Goal: Information Seeking & Learning: Find specific fact

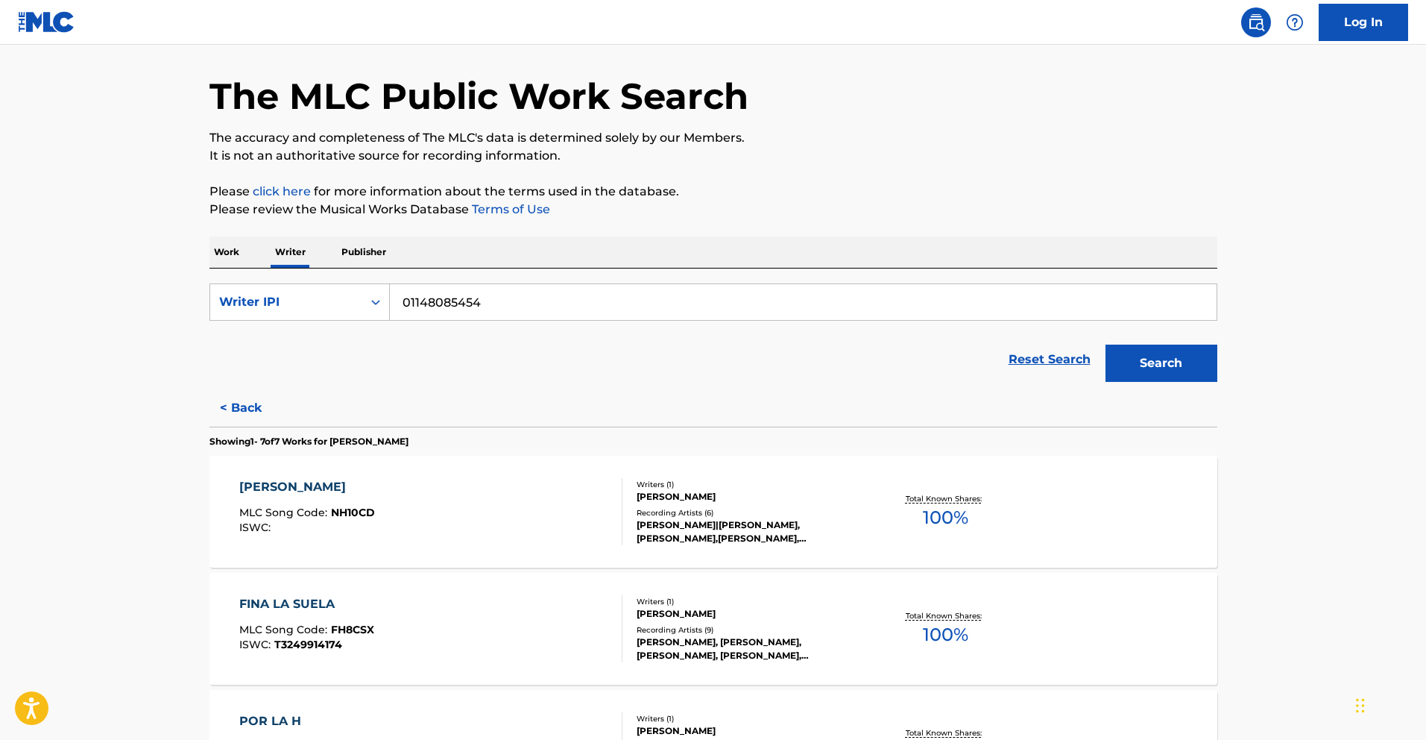
scroll to position [51, 0]
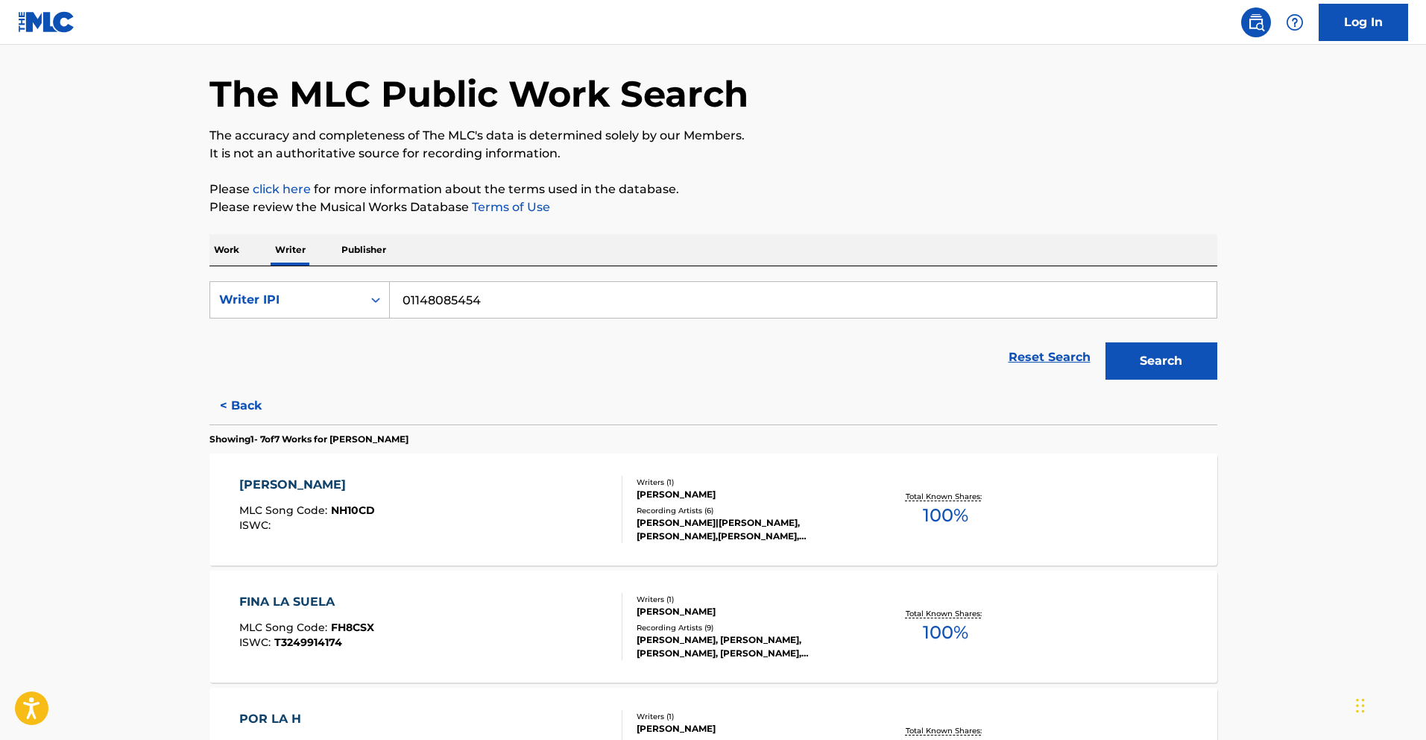
click at [336, 493] on div "[PERSON_NAME]" at bounding box center [307, 485] width 136 height 18
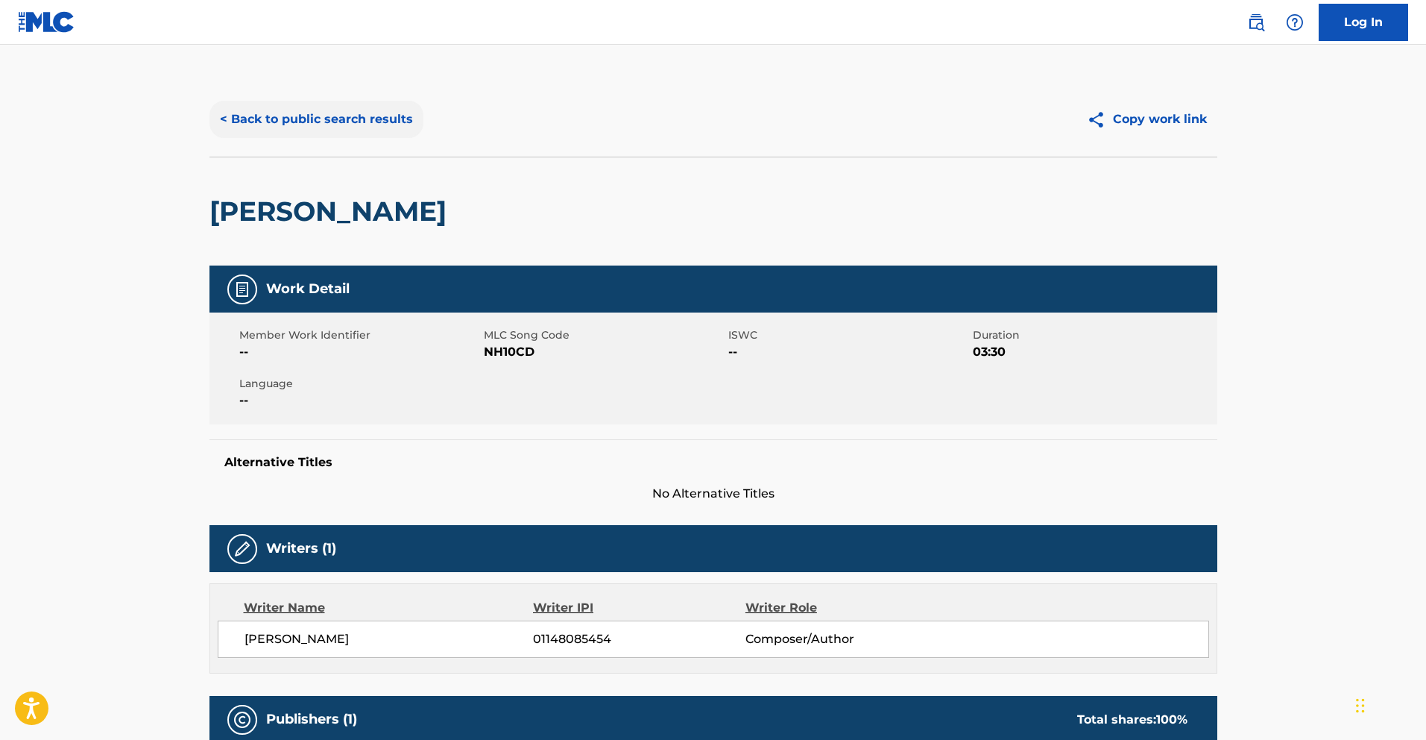
click at [282, 112] on button "< Back to public search results" at bounding box center [317, 119] width 214 height 37
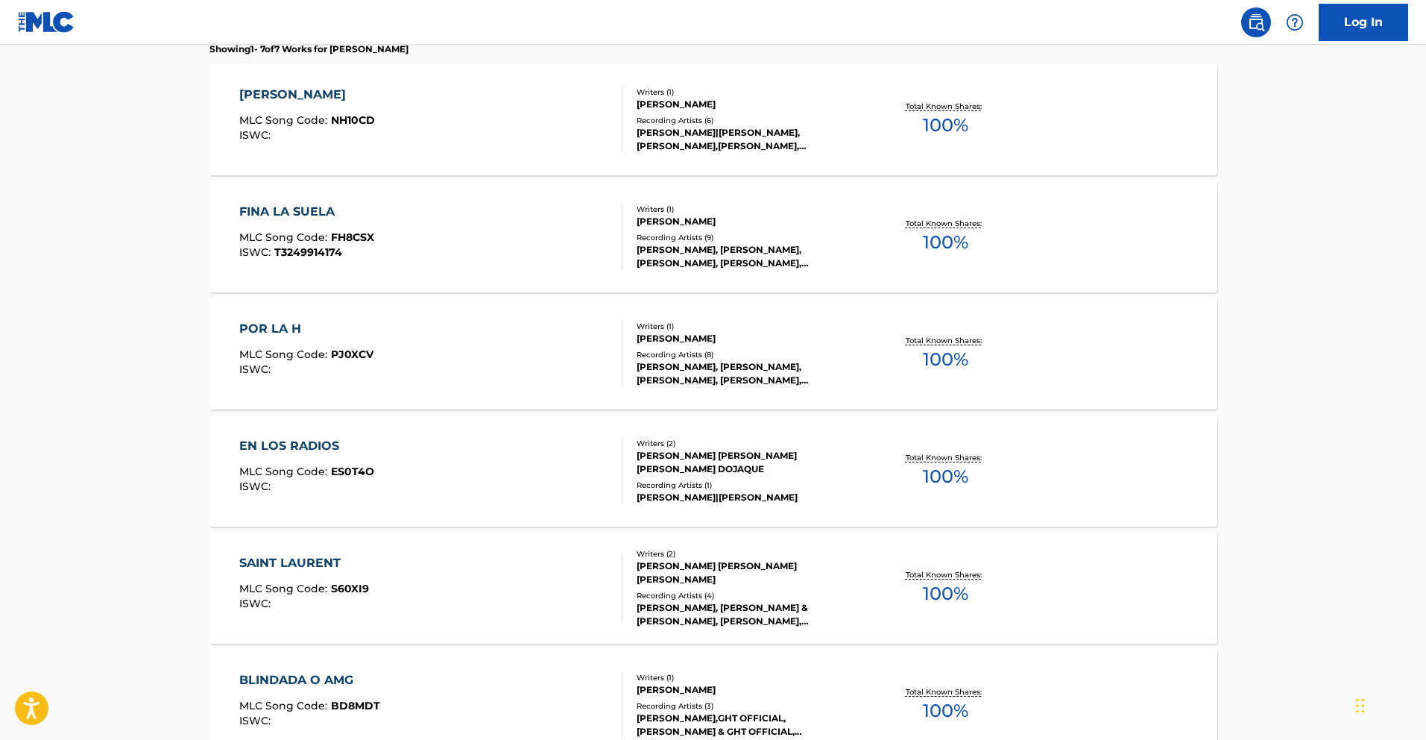
scroll to position [444, 0]
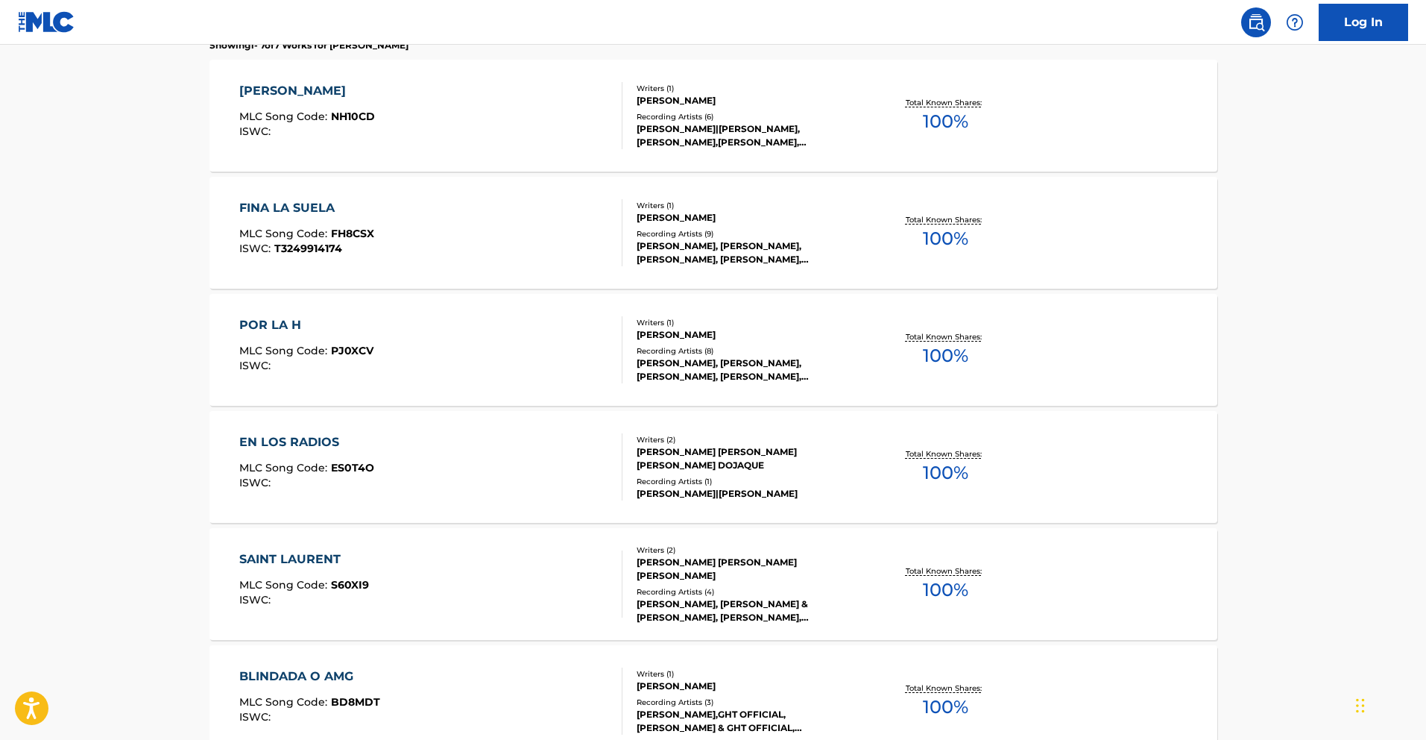
click at [341, 210] on div "FINA LA SUELA" at bounding box center [306, 208] width 135 height 18
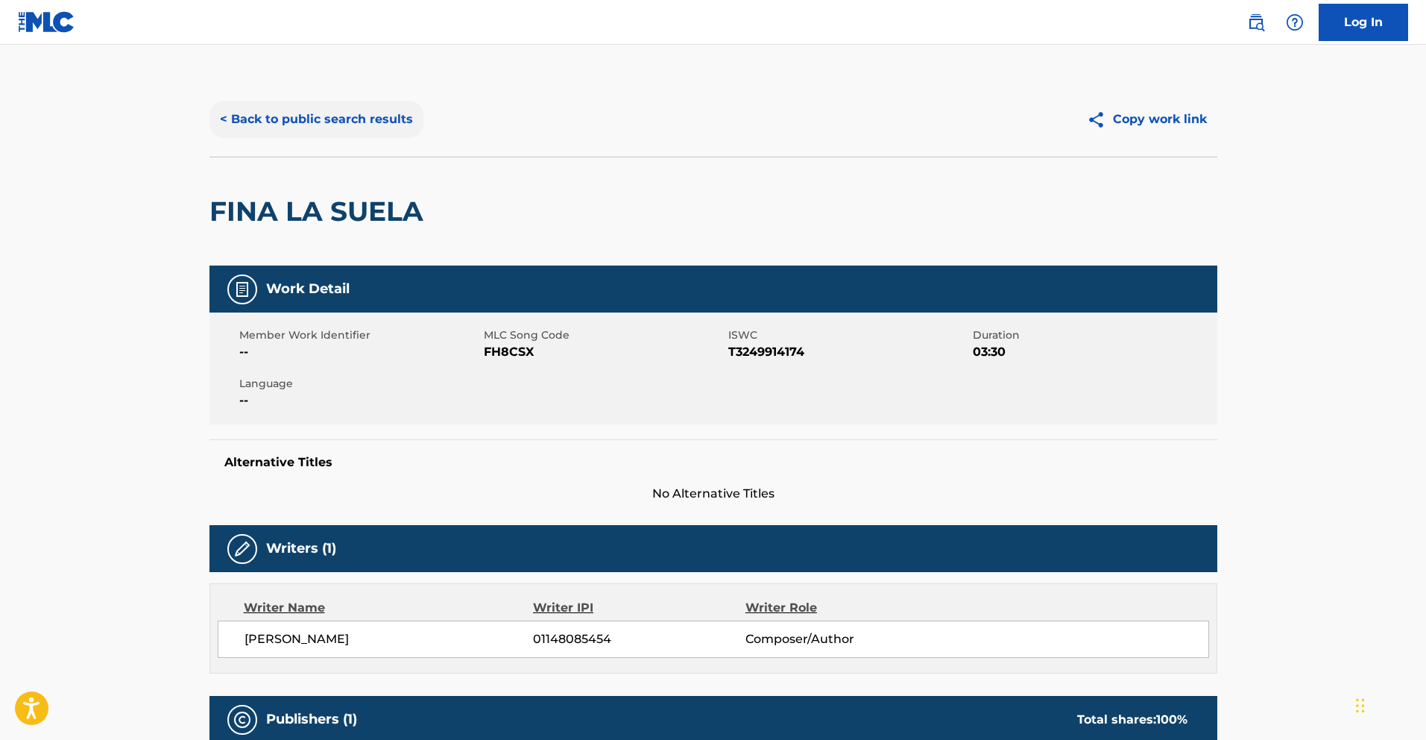
click at [324, 119] on button "< Back to public search results" at bounding box center [317, 119] width 214 height 37
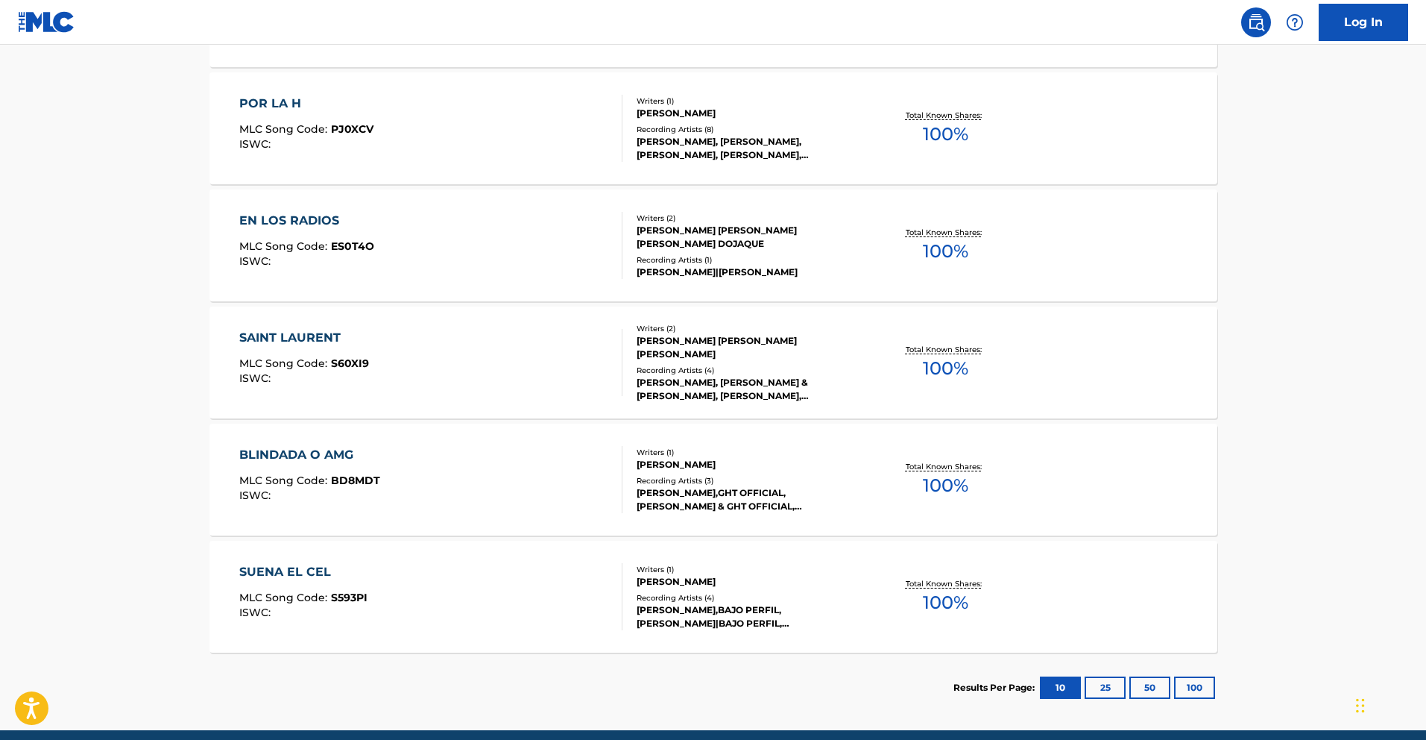
scroll to position [728, 0]
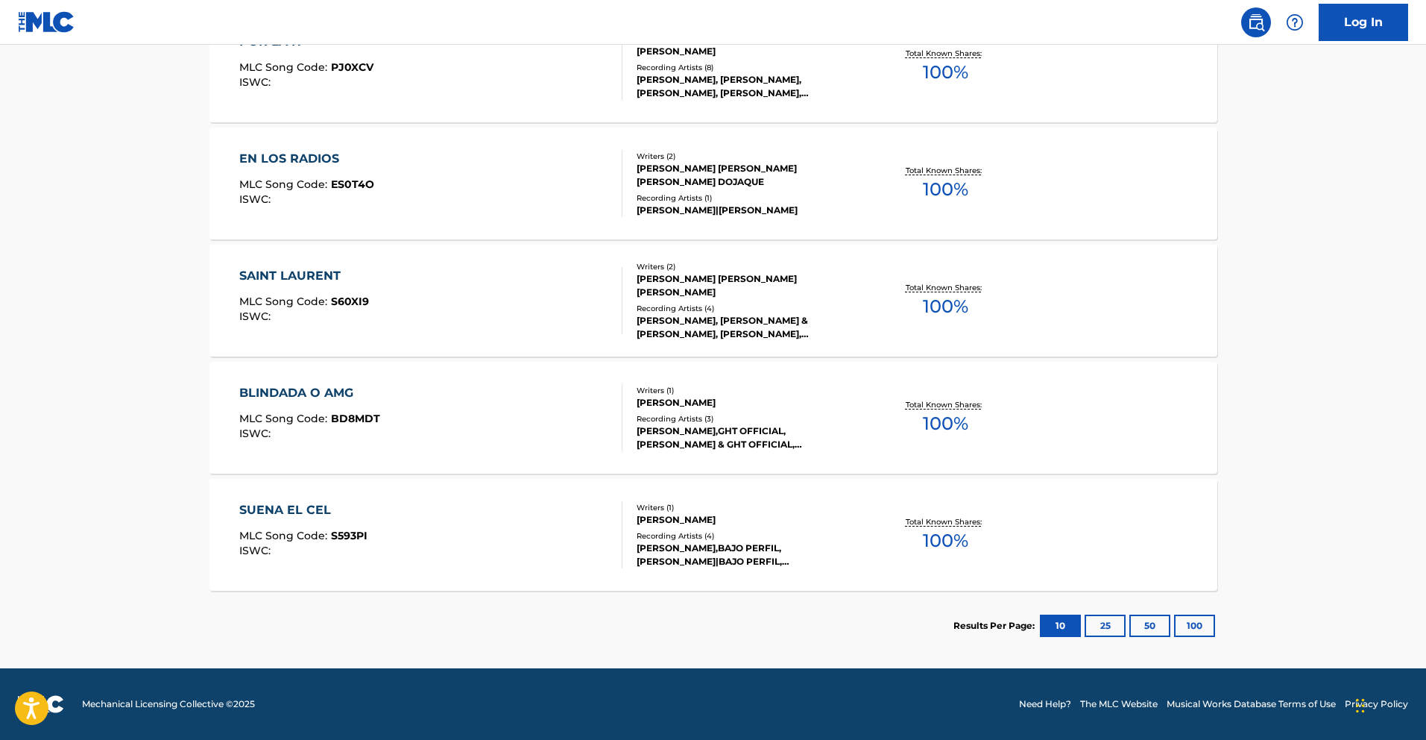
click at [312, 387] on div "BLINDADA O AMG" at bounding box center [309, 393] width 141 height 18
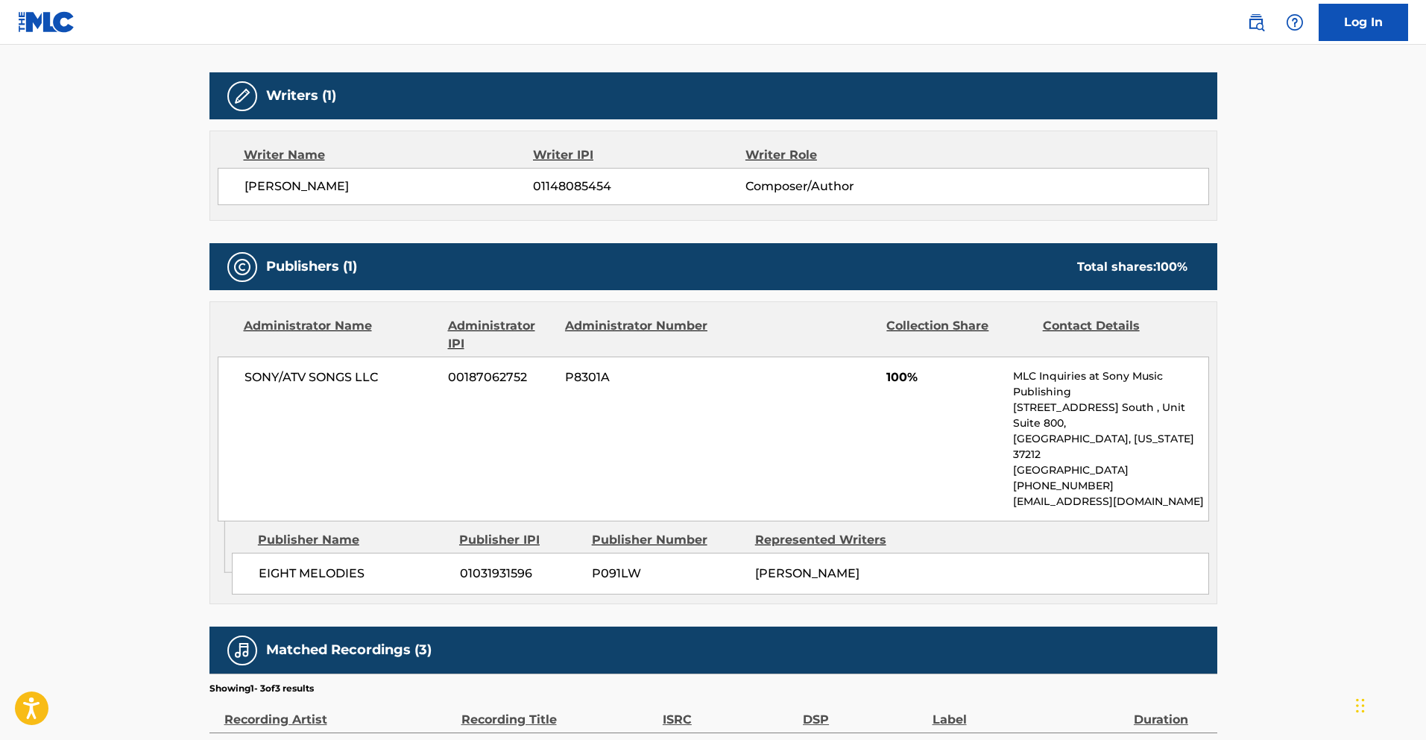
scroll to position [468, 0]
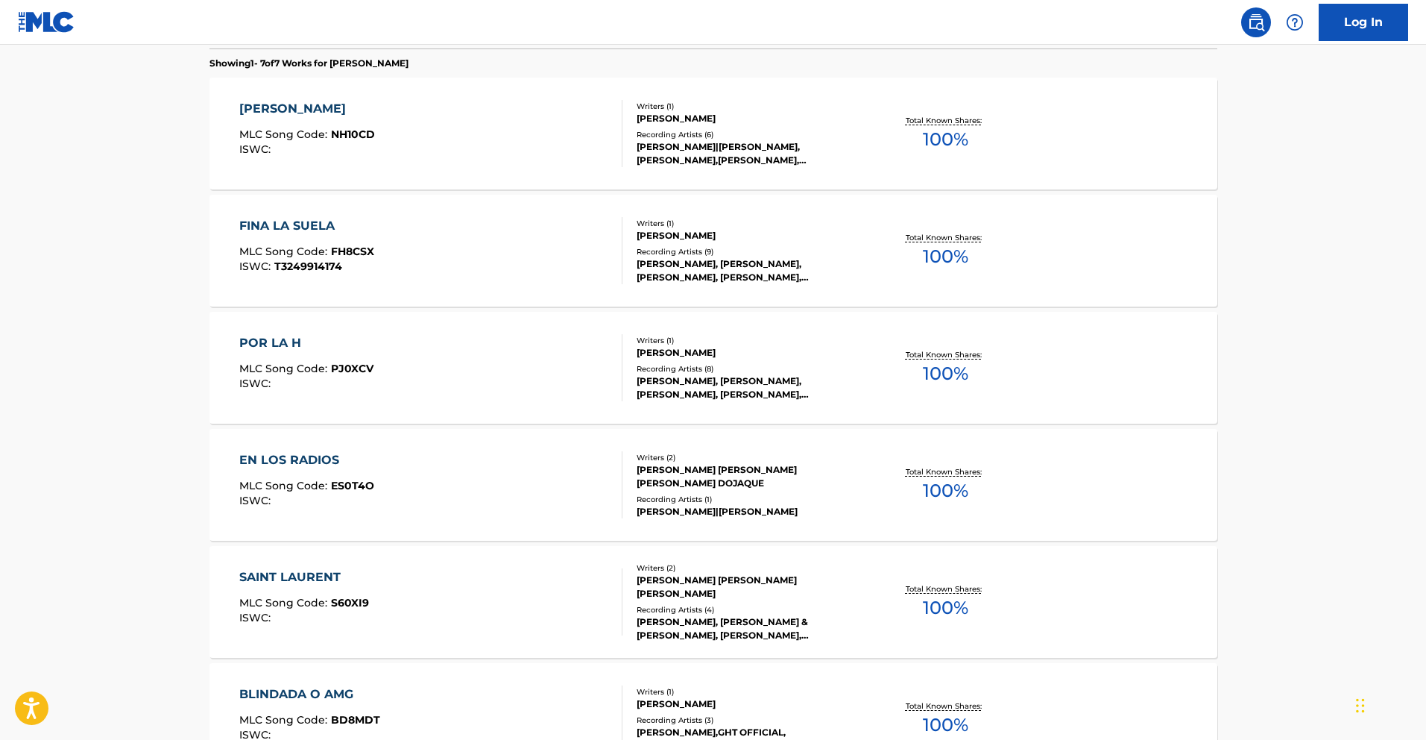
scroll to position [432, 0]
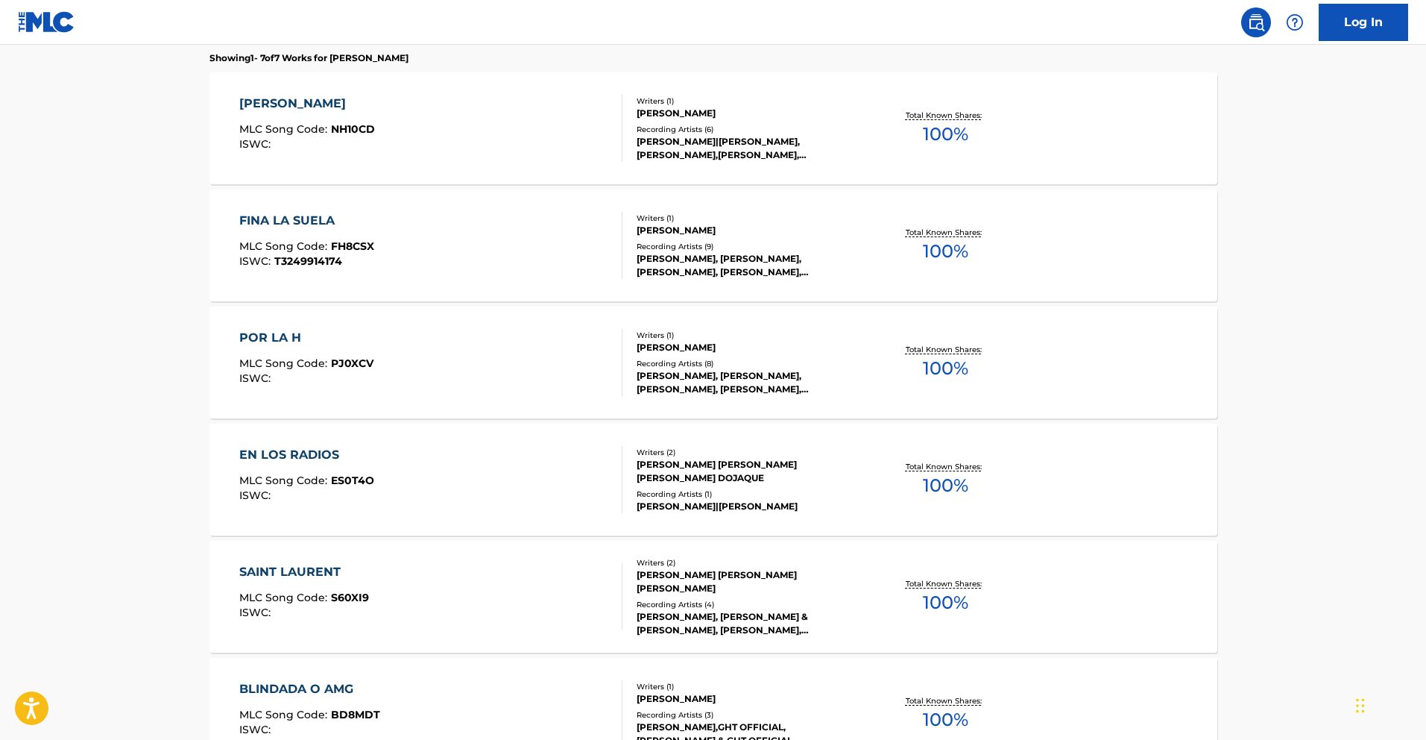
click at [267, 327] on div "POR LA H MLC Song Code : PJ0XCV ISWC : Writers ( 1 ) [PERSON_NAME] Recording Ar…" at bounding box center [714, 362] width 1008 height 112
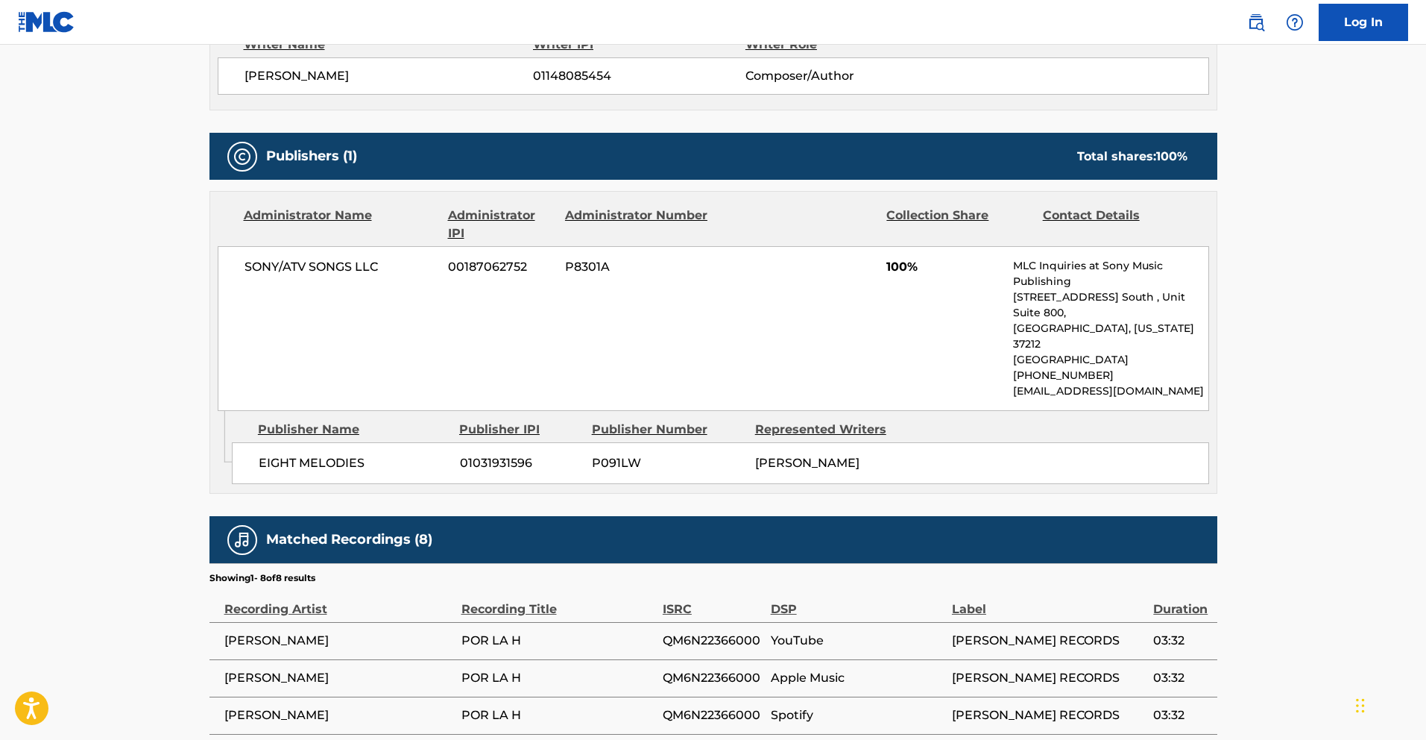
scroll to position [567, 0]
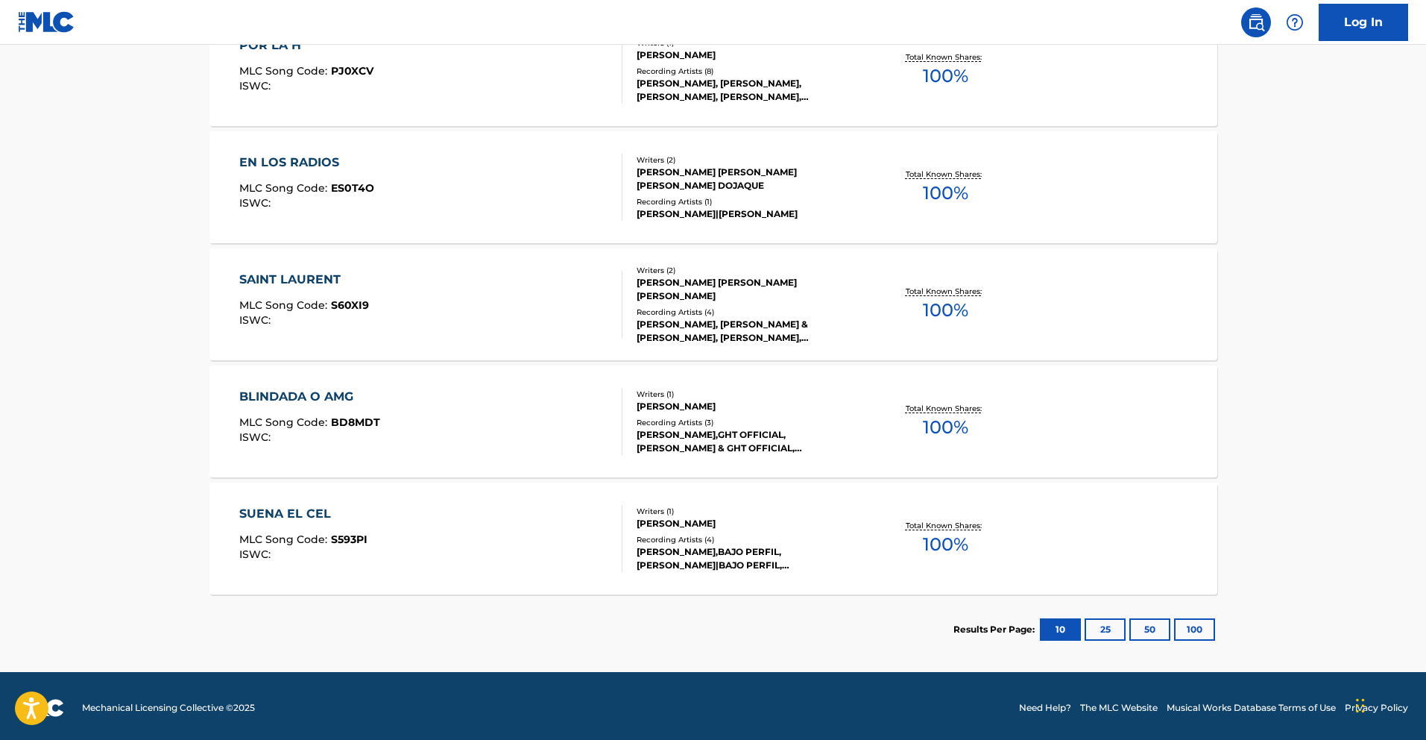
scroll to position [728, 0]
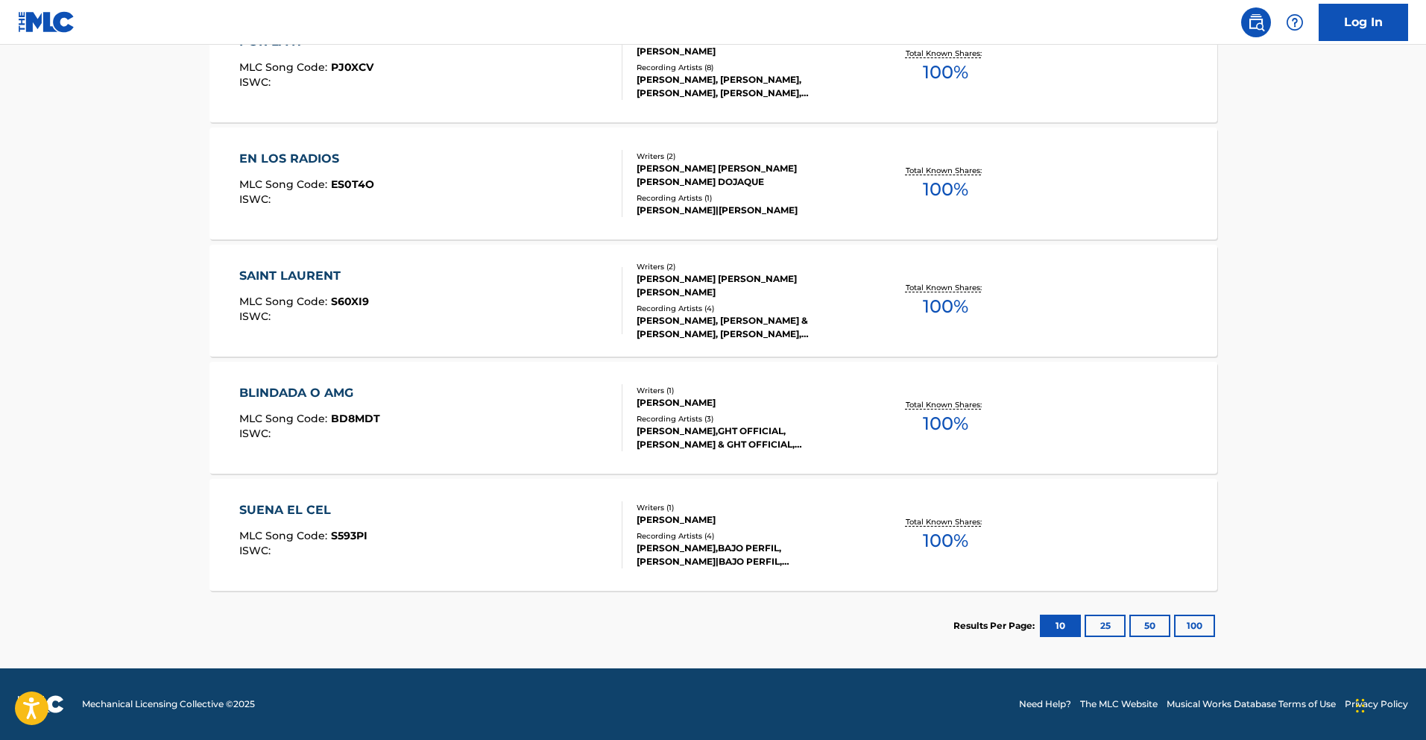
click at [292, 509] on div "SUENA EL CEL" at bounding box center [303, 510] width 128 height 18
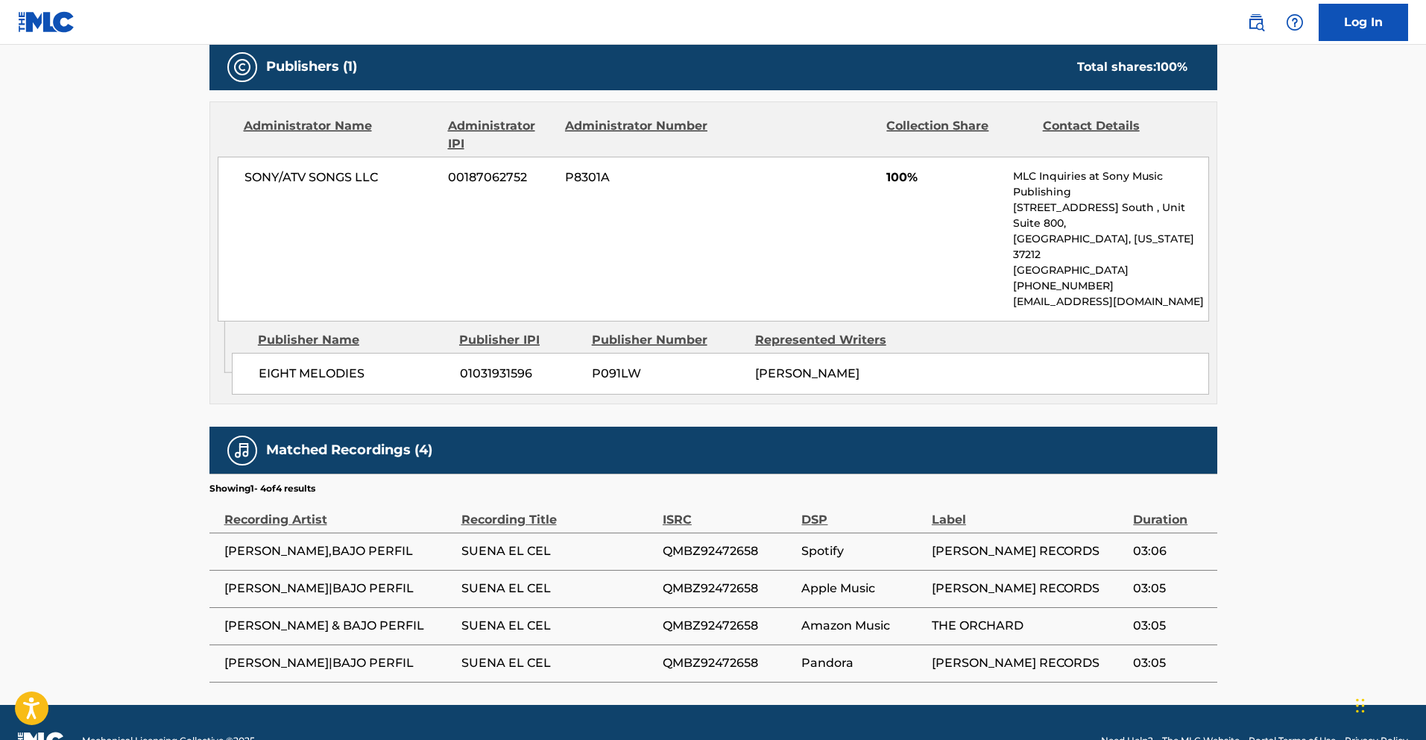
scroll to position [653, 0]
